Goal: Check status

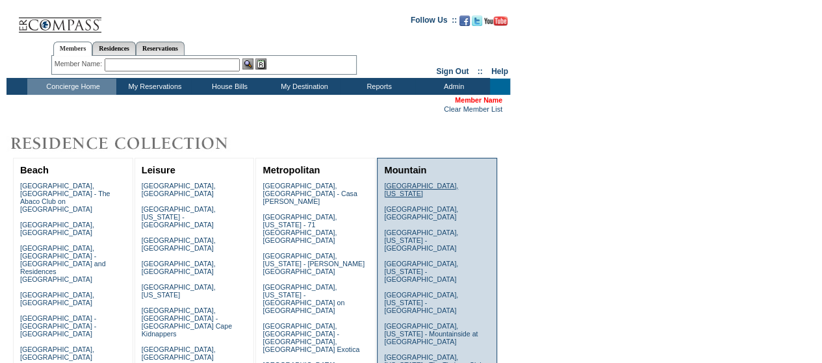
click at [409, 185] on link "[GEOGRAPHIC_DATA], [US_STATE]" at bounding box center [421, 190] width 74 height 16
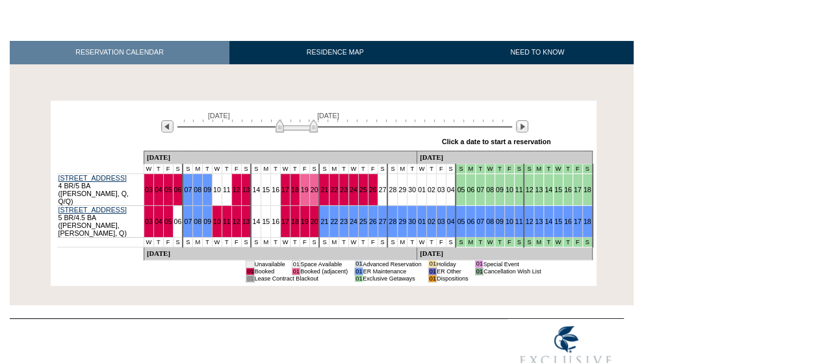
scroll to position [160, 0]
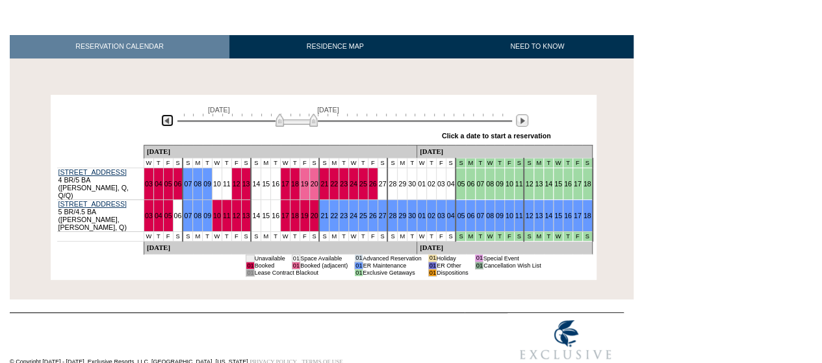
click at [165, 117] on img at bounding box center [167, 120] width 12 height 12
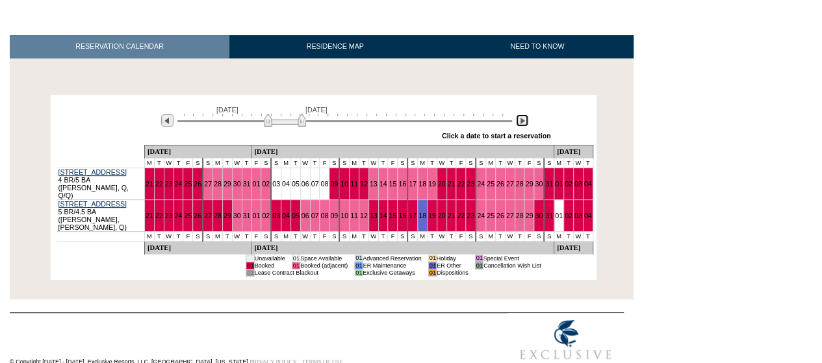
click at [524, 125] on img at bounding box center [522, 120] width 12 height 12
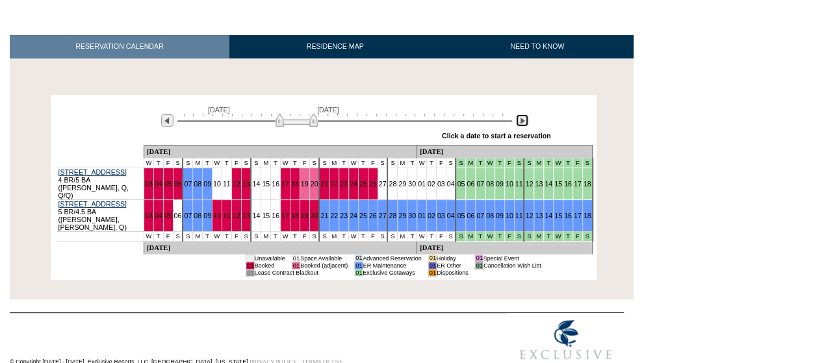
click at [521, 119] on img at bounding box center [522, 120] width 12 height 12
